Goal: Transaction & Acquisition: Purchase product/service

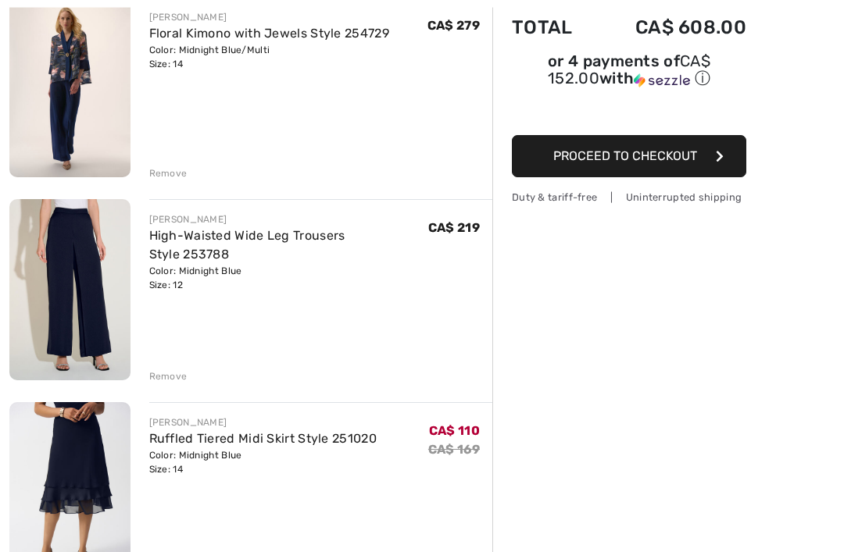
scroll to position [208, 0]
click at [155, 370] on div "Remove" at bounding box center [168, 376] width 38 height 14
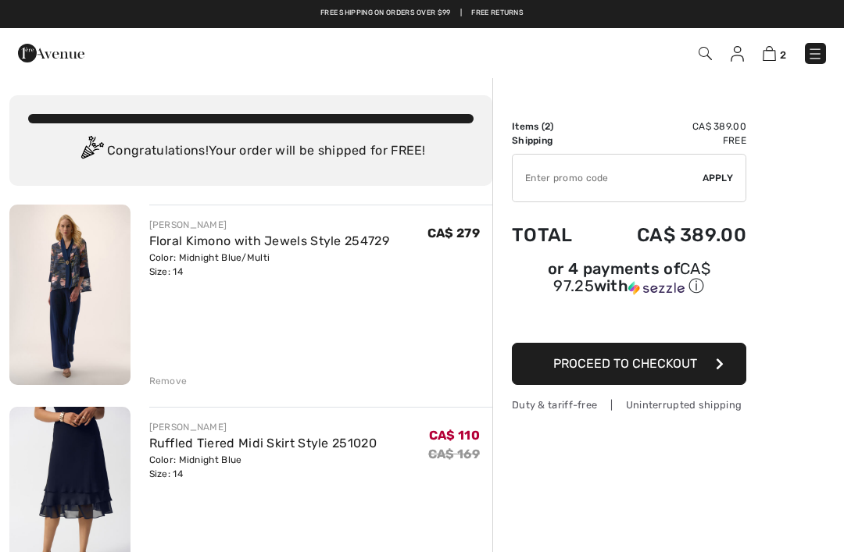
click at [589, 171] on input "TEXT" at bounding box center [607, 178] width 190 height 47
type input "NEW15"
click at [730, 180] on span "Apply" at bounding box center [717, 178] width 31 height 14
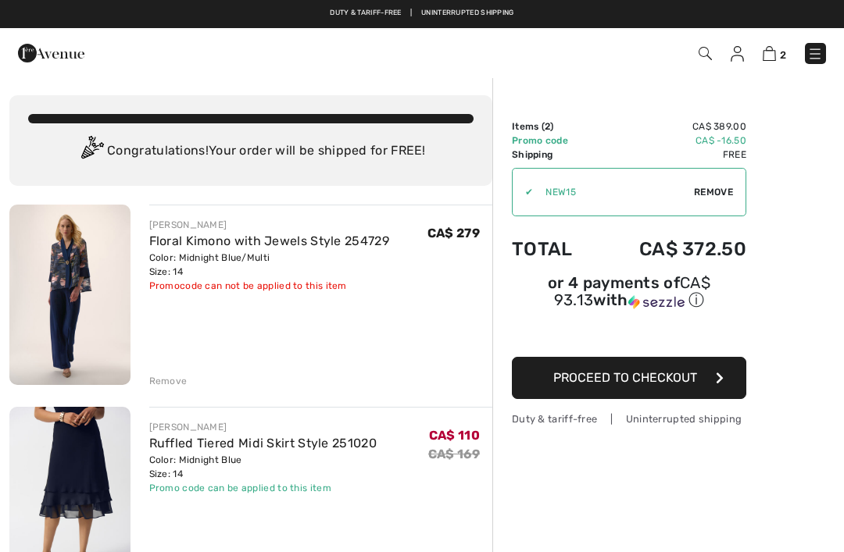
click at [659, 380] on span "Proceed to Checkout" at bounding box center [625, 377] width 144 height 15
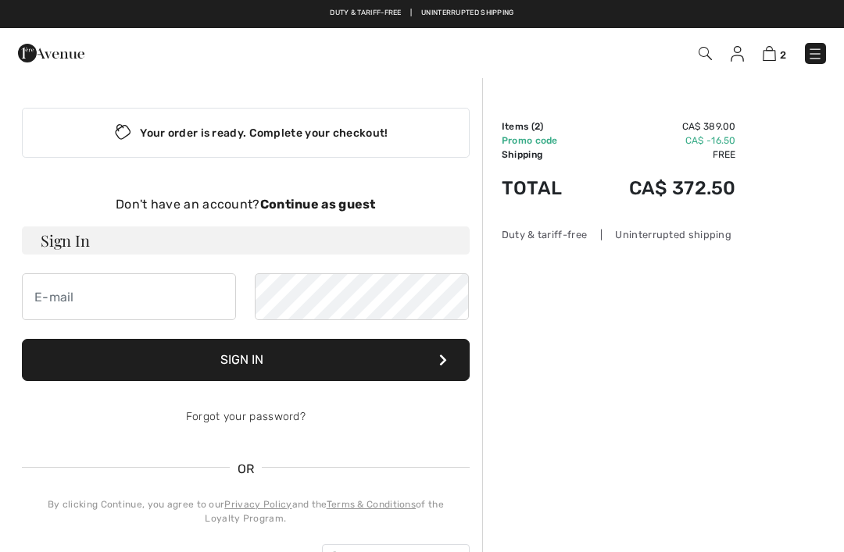
click at [774, 54] on img at bounding box center [768, 53] width 13 height 15
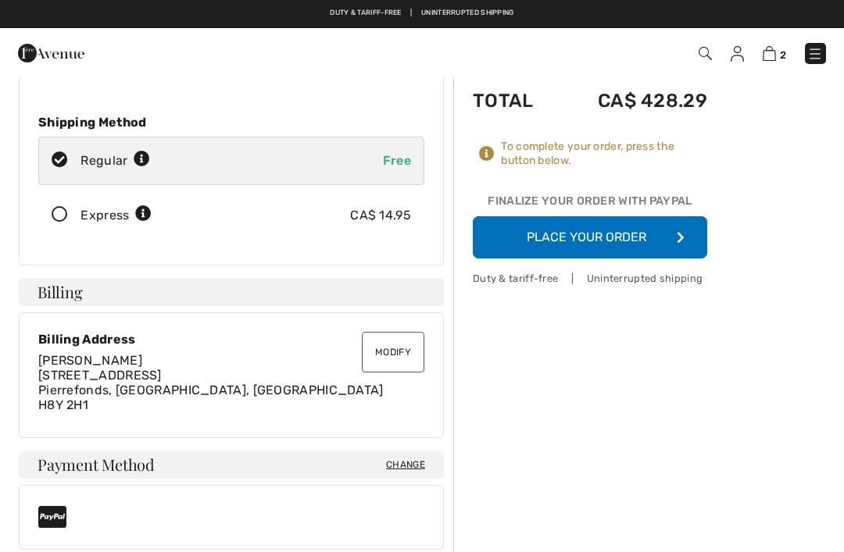
scroll to position [173, 0]
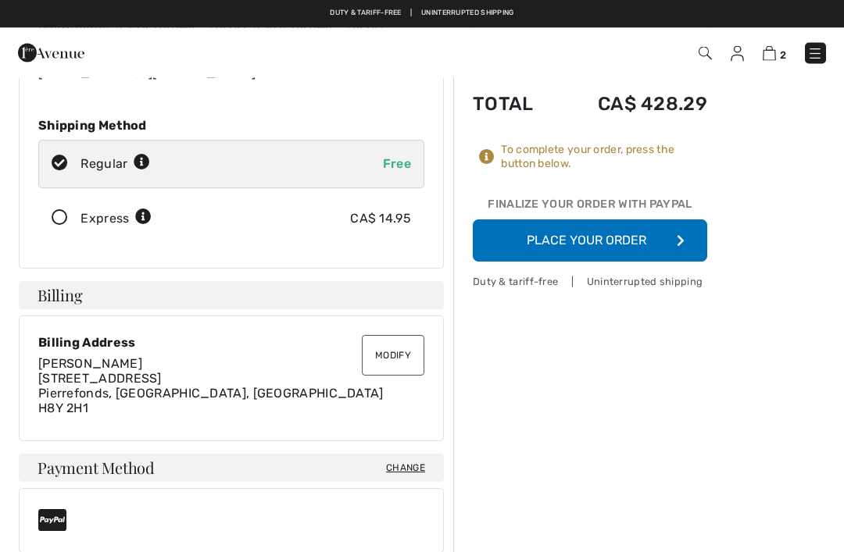
click at [619, 239] on button "Place Your Order" at bounding box center [590, 241] width 234 height 42
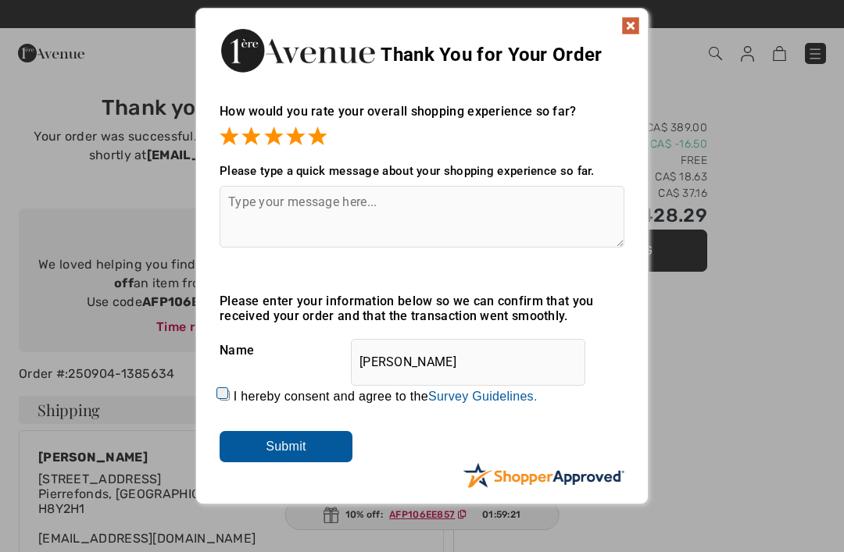
click at [325, 131] on span at bounding box center [317, 136] width 19 height 19
click at [637, 25] on img at bounding box center [630, 25] width 19 height 19
